Goal: Task Accomplishment & Management: Complete application form

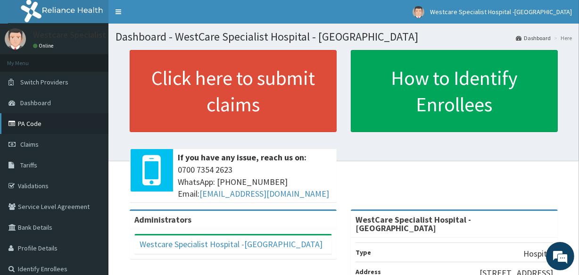
click at [30, 125] on link "PA Code" at bounding box center [54, 123] width 109 height 21
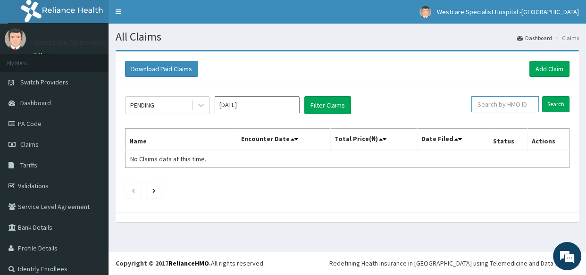
click at [496, 108] on input "text" at bounding box center [504, 104] width 67 height 16
paste input "EXT/10048/B"
type input "EXT/10048/B"
drag, startPoint x: 551, startPoint y: 102, endPoint x: 556, endPoint y: 110, distance: 9.6
click at [556, 110] on input "Search" at bounding box center [555, 104] width 27 height 16
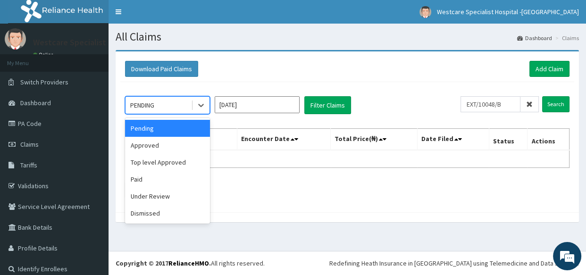
click at [180, 106] on div "PENDING" at bounding box center [159, 105] width 66 height 15
click at [161, 146] on div "Approved" at bounding box center [167, 145] width 85 height 17
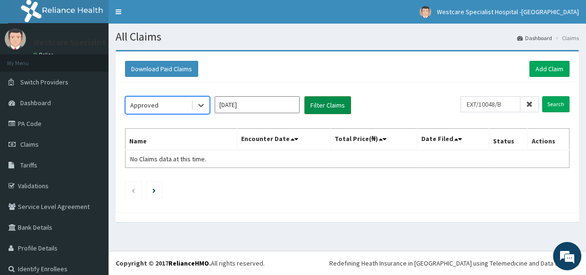
click at [335, 105] on button "Filter Claims" at bounding box center [327, 105] width 47 height 18
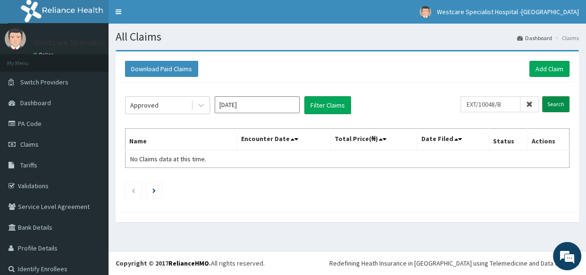
click at [551, 105] on input "Search" at bounding box center [555, 104] width 27 height 16
click at [551, 103] on input "Search" at bounding box center [555, 104] width 27 height 16
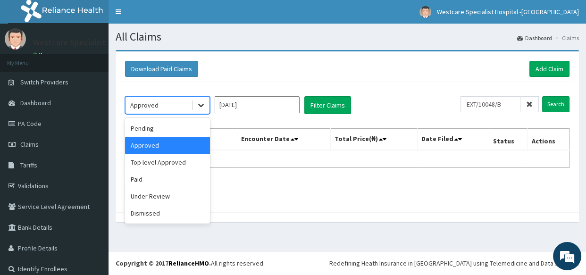
click at [198, 107] on icon at bounding box center [200, 105] width 9 height 9
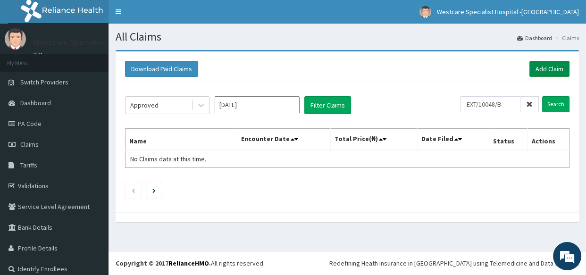
click at [544, 66] on link "Add Claim" at bounding box center [549, 69] width 40 height 16
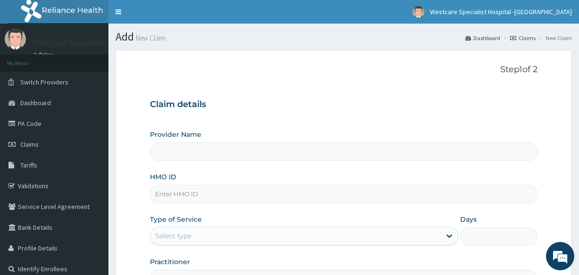
scroll to position [26, 0]
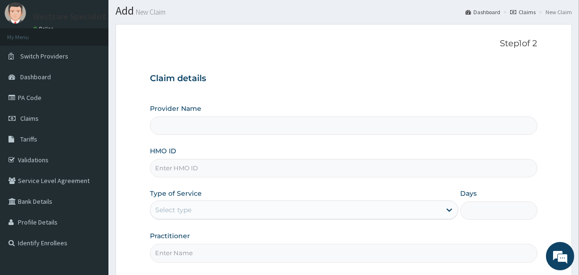
type input "WestCare Specialist Hospital - [GEOGRAPHIC_DATA]"
click at [201, 166] on input "HMO ID" at bounding box center [343, 168] width 387 height 18
paste input "EXT/10048/B"
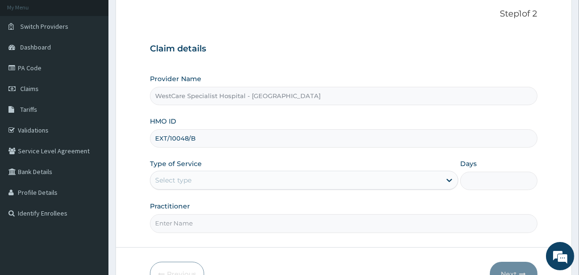
scroll to position [112, 0]
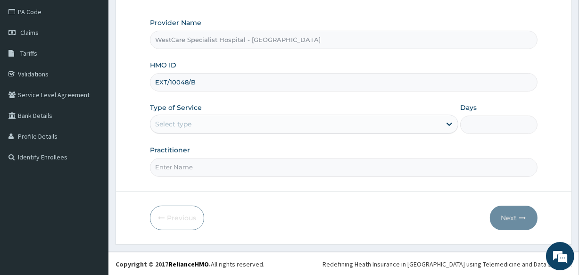
type input "EXT/10048/B"
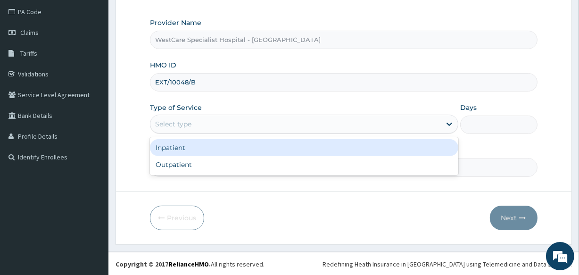
click at [224, 120] on div "Select type" at bounding box center [296, 124] width 291 height 15
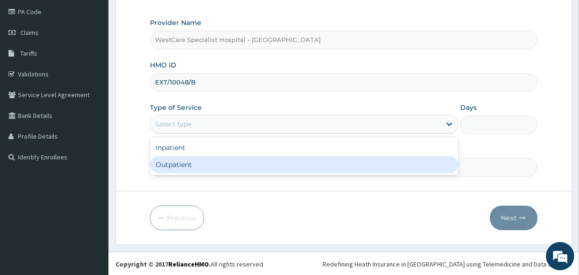
click at [172, 164] on div "Outpatient" at bounding box center [304, 164] width 309 height 17
type input "1"
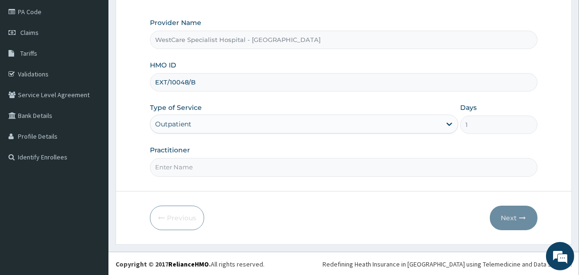
click at [216, 169] on input "Practitioner" at bounding box center [343, 167] width 387 height 18
type input "FALADE"
click at [511, 216] on button "Next" at bounding box center [514, 218] width 48 height 25
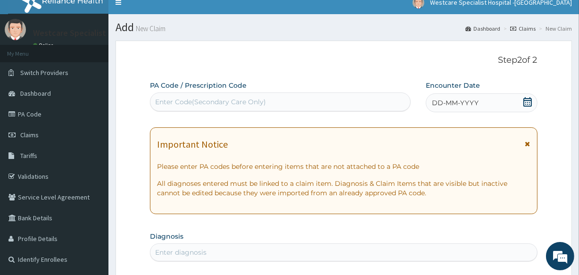
scroll to position [0, 0]
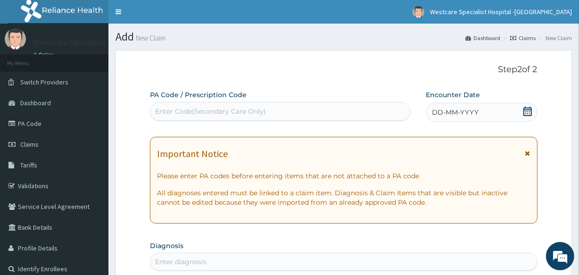
click at [229, 112] on div "Enter Code(Secondary Care Only)" at bounding box center [210, 111] width 111 height 9
paste input "PA/E3E443"
type input "PA/E3E443"
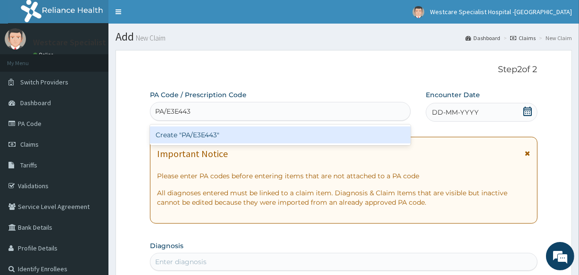
click at [252, 137] on div "Create "PA/E3E443"" at bounding box center [280, 134] width 260 height 17
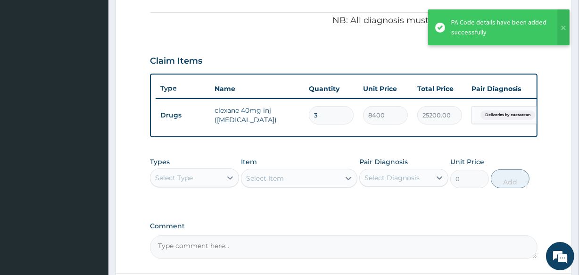
scroll to position [297, 0]
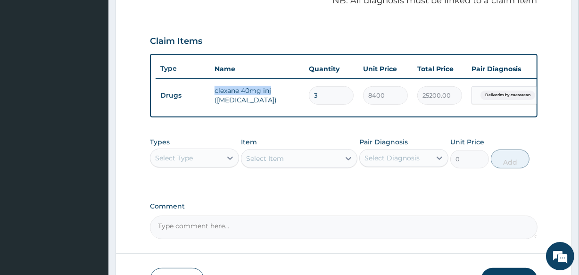
drag, startPoint x: 214, startPoint y: 90, endPoint x: 278, endPoint y: 90, distance: 64.2
click at [278, 90] on td "clexane 40mg inj (enoxaparin)" at bounding box center [257, 95] width 94 height 28
copy td "clexane 40mg inj"
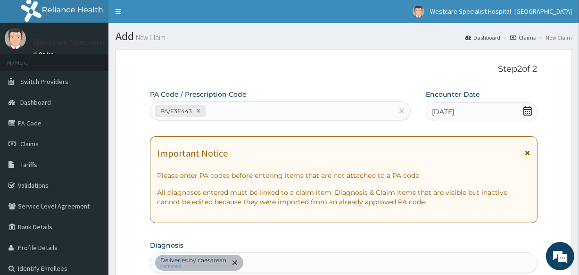
scroll to position [0, 0]
drag, startPoint x: 160, startPoint y: 113, endPoint x: 194, endPoint y: 109, distance: 34.2
click at [194, 109] on div "PA/E3E443" at bounding box center [180, 112] width 51 height 12
click at [34, 126] on link "PA Code" at bounding box center [54, 123] width 109 height 21
